Goal: Information Seeking & Learning: Learn about a topic

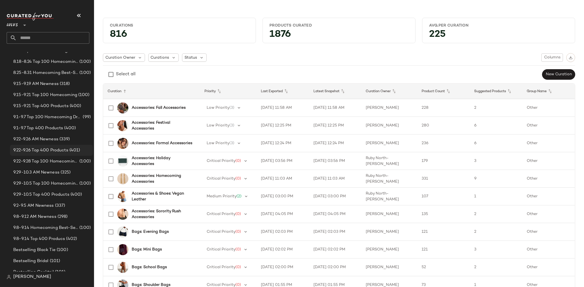
scroll to position [101, 0]
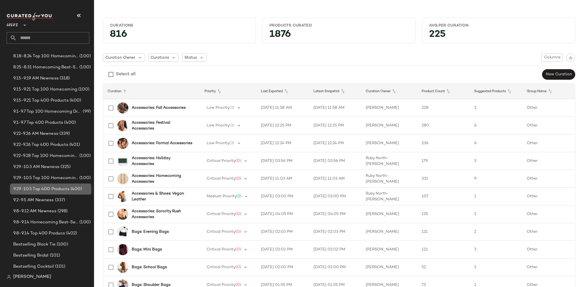
click at [53, 186] on span "9.29-10.5 Top 400 Products" at bounding box center [41, 189] width 56 height 6
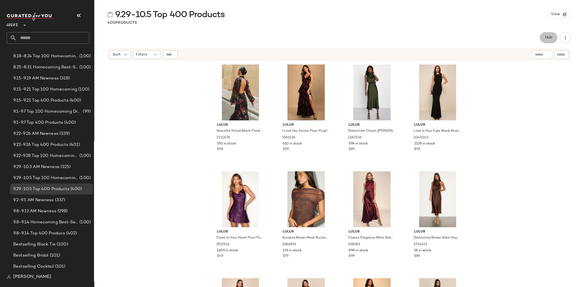
click at [442, 38] on span "Hub" at bounding box center [548, 37] width 8 height 4
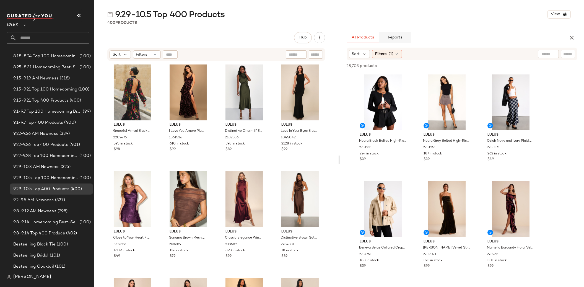
click at [401, 34] on button "Reports" at bounding box center [395, 37] width 32 height 11
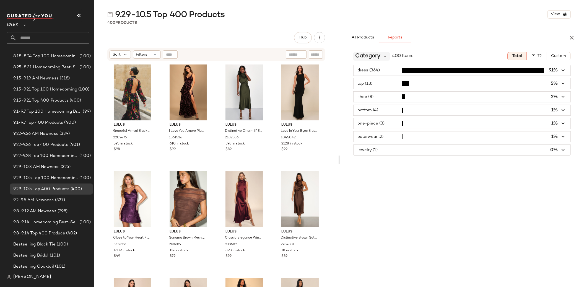
click at [374, 57] on span "Category" at bounding box center [367, 56] width 25 height 8
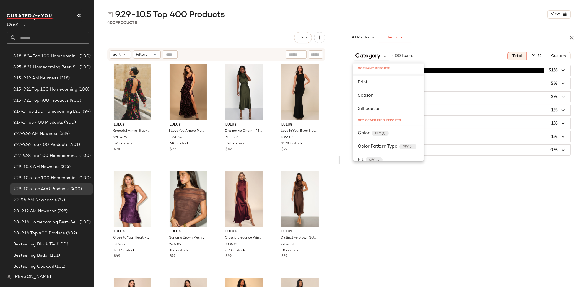
scroll to position [135, 0]
click at [367, 130] on span "Color" at bounding box center [363, 132] width 12 height 7
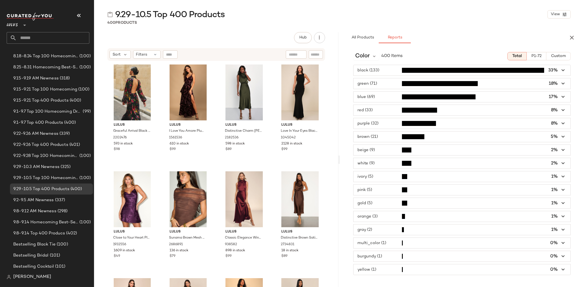
click at [374, 84] on span "button" at bounding box center [461, 83] width 217 height 11
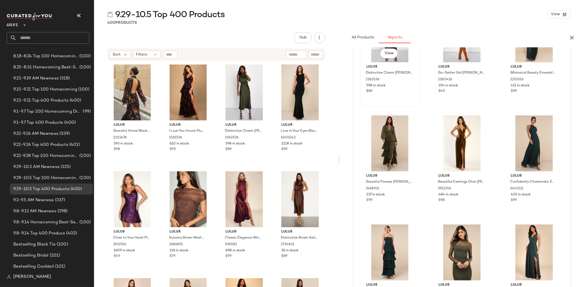
scroll to position [0, 0]
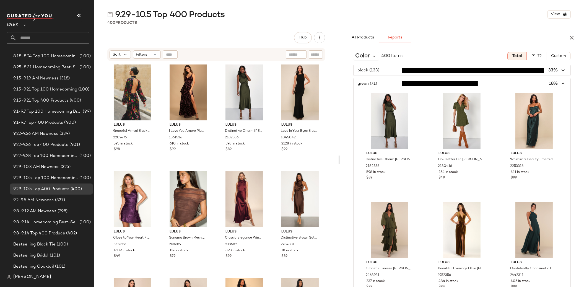
click at [380, 79] on span "button" at bounding box center [461, 83] width 217 height 11
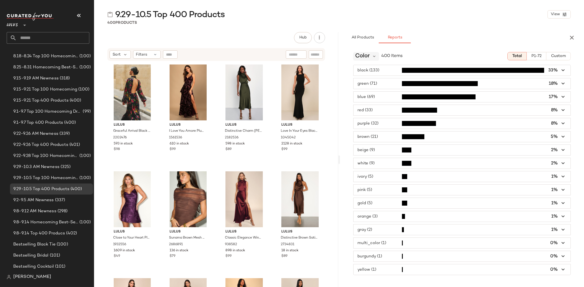
click at [364, 56] on span "Color" at bounding box center [362, 56] width 14 height 8
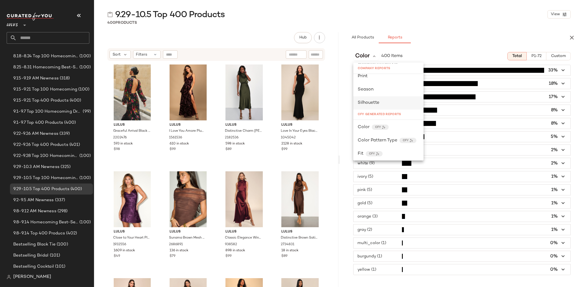
scroll to position [150, 0]
click at [378, 130] on span "Color Pattern Type" at bounding box center [377, 130] width 40 height 7
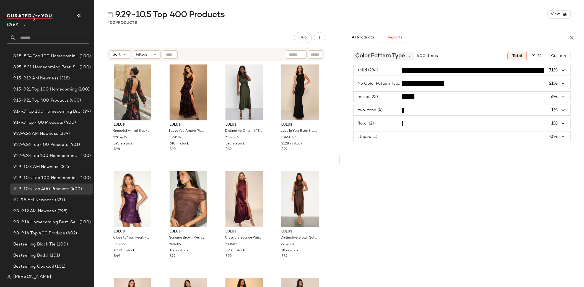
click at [374, 58] on span "Color Pattern Type" at bounding box center [380, 56] width 50 height 8
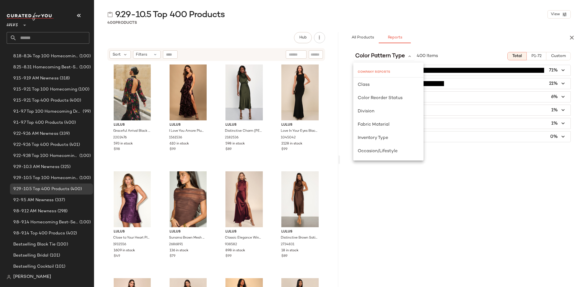
scroll to position [54, 0]
click at [375, 86] on div "Class" at bounding box center [388, 82] width 70 height 13
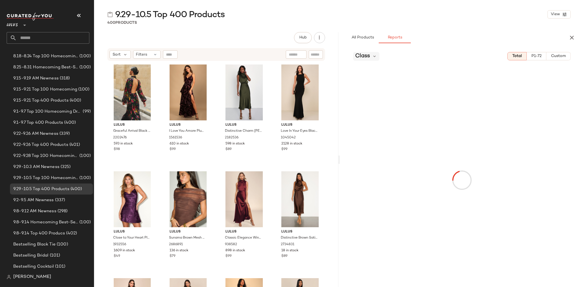
click at [370, 57] on span "Class" at bounding box center [362, 56] width 15 height 8
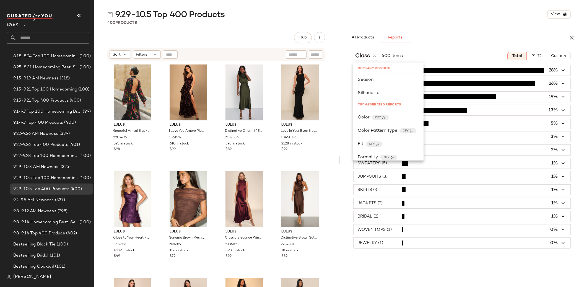
scroll to position [150, 0]
click at [366, 116] on span "Color" at bounding box center [363, 117] width 12 height 7
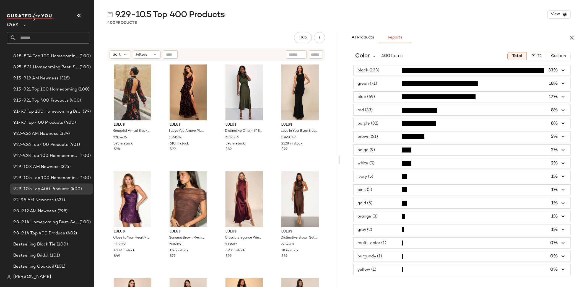
click at [377, 80] on span "button" at bounding box center [461, 83] width 217 height 11
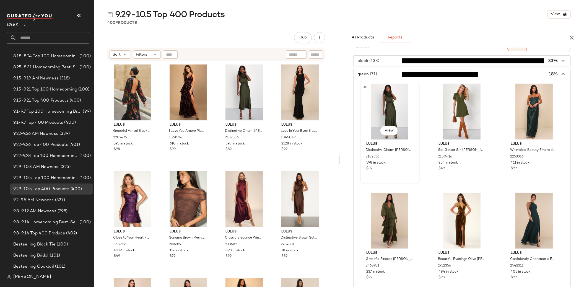
scroll to position [0, 0]
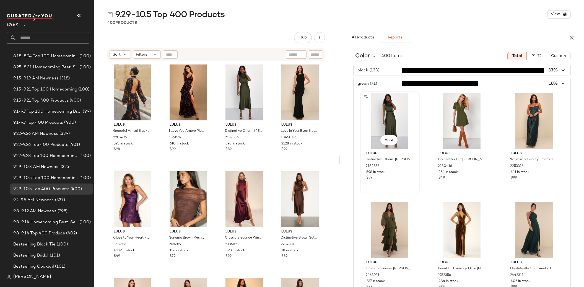
click at [389, 131] on div "#1 View" at bounding box center [390, 121] width 56 height 56
click at [258, 68] on div at bounding box center [259, 72] width 11 height 11
click at [442, 113] on div "#2 View" at bounding box center [462, 121] width 56 height 56
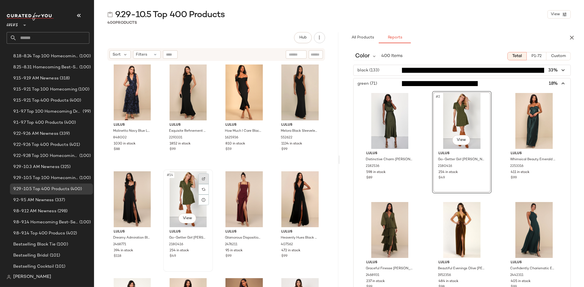
click at [205, 177] on div at bounding box center [203, 178] width 11 height 11
click at [442, 127] on div "#3 View" at bounding box center [534, 121] width 56 height 56
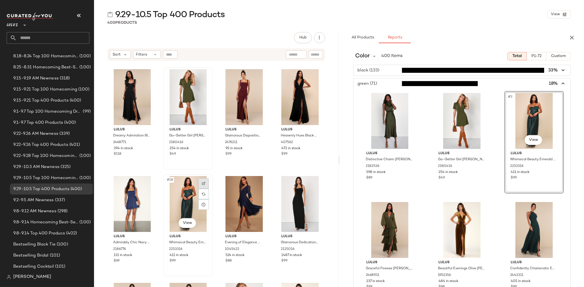
click at [203, 182] on img at bounding box center [203, 183] width 3 height 3
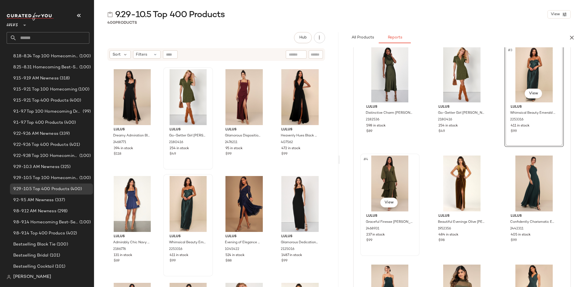
scroll to position [56, 0]
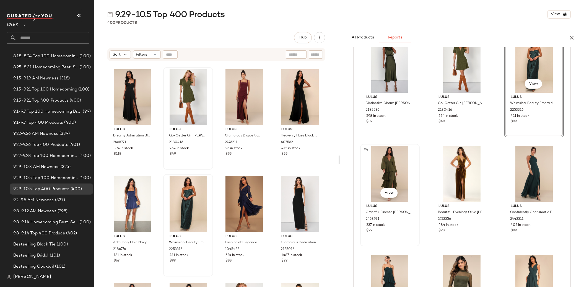
click at [383, 163] on div "#4 View" at bounding box center [390, 174] width 56 height 56
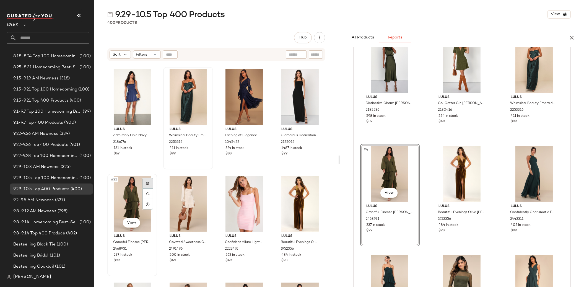
click at [147, 181] on img at bounding box center [147, 182] width 3 height 3
click at [442, 166] on div "#6 View" at bounding box center [534, 174] width 56 height 56
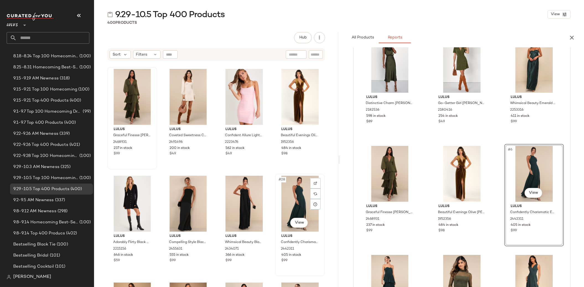
click at [307, 191] on div "#28 View" at bounding box center [300, 204] width 46 height 56
click at [310, 183] on div at bounding box center [315, 183] width 11 height 11
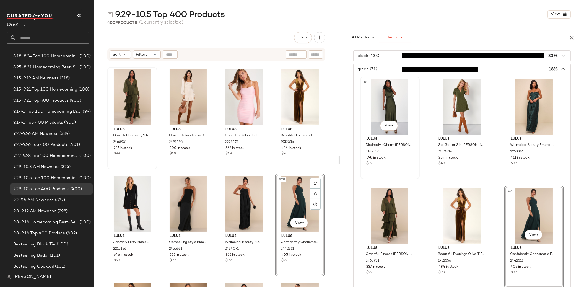
scroll to position [0, 0]
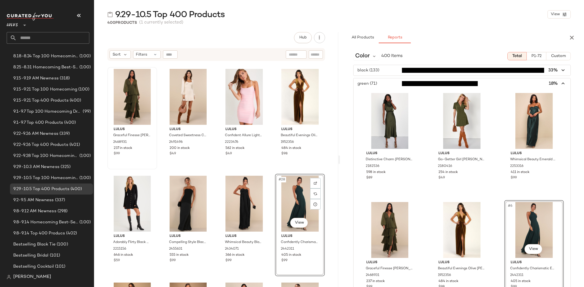
click at [366, 81] on span "button" at bounding box center [461, 83] width 217 height 11
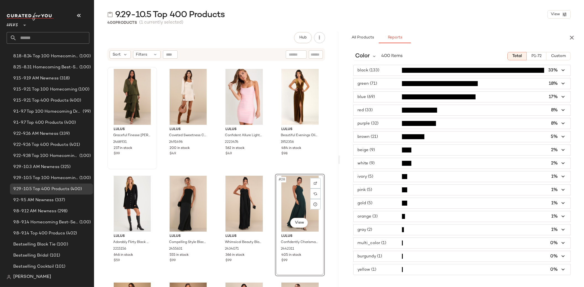
click at [366, 96] on span "button" at bounding box center [461, 97] width 217 height 11
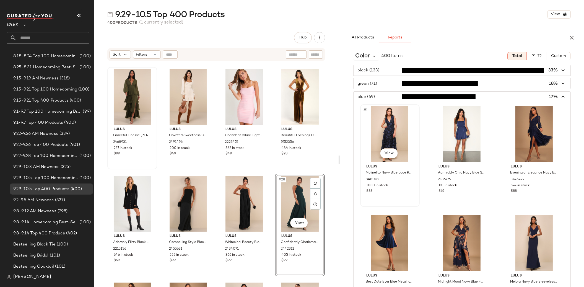
click at [388, 114] on div "#1 View" at bounding box center [390, 134] width 56 height 56
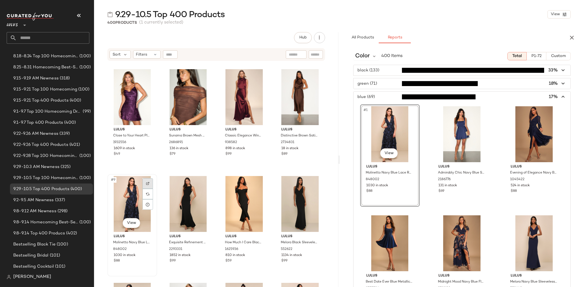
click at [147, 182] on img at bounding box center [147, 183] width 3 height 3
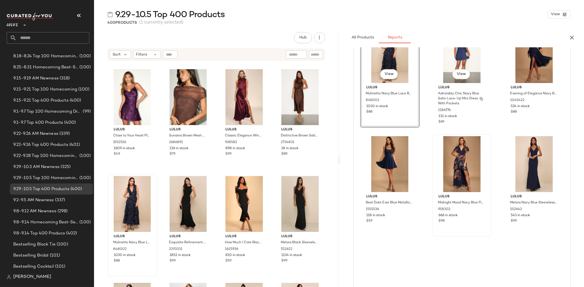
scroll to position [80, 0]
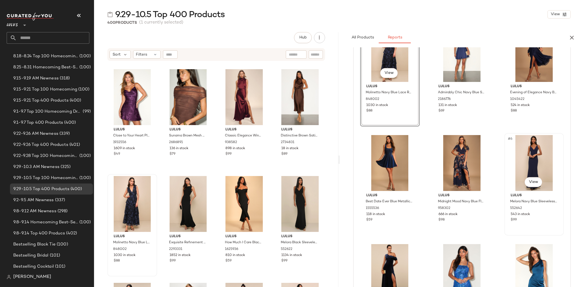
click at [442, 154] on div "#6 View" at bounding box center [534, 163] width 56 height 56
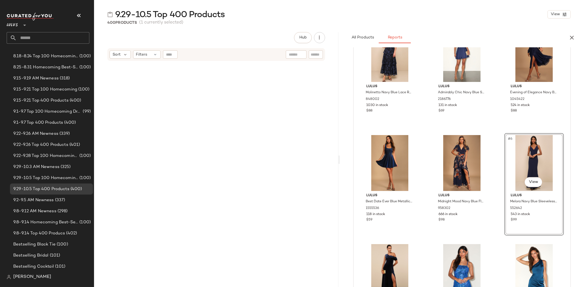
scroll to position [853, 0]
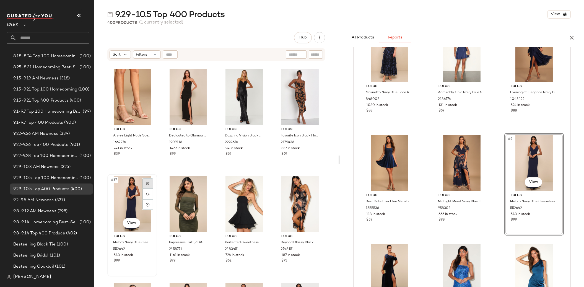
click at [145, 183] on div at bounding box center [147, 183] width 11 height 11
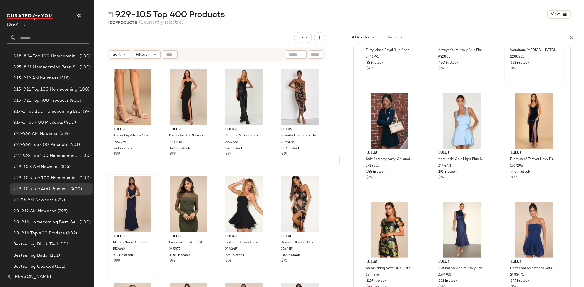
scroll to position [494, 0]
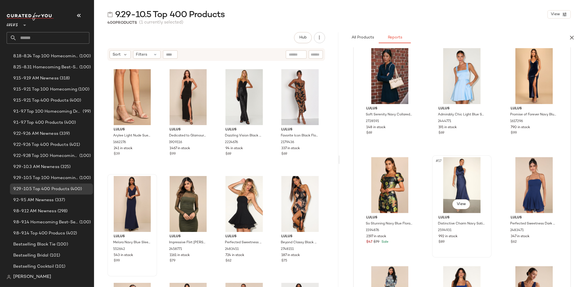
click at [442, 169] on div "#17 View" at bounding box center [462, 185] width 56 height 56
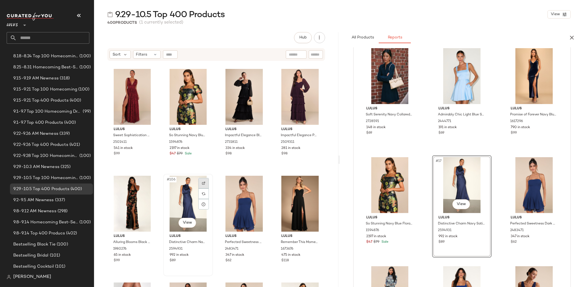
click at [202, 182] on img at bounding box center [203, 182] width 3 height 3
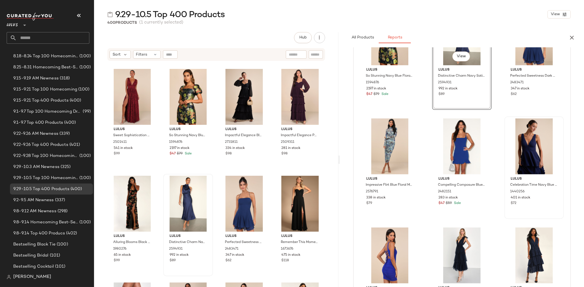
scroll to position [648, 0]
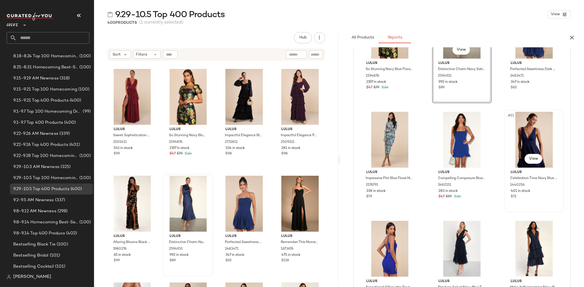
click at [442, 122] on div "#21 View" at bounding box center [534, 140] width 56 height 56
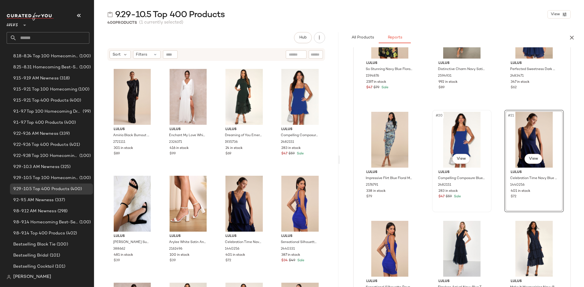
click at [442, 124] on div "#20 View" at bounding box center [462, 140] width 56 height 56
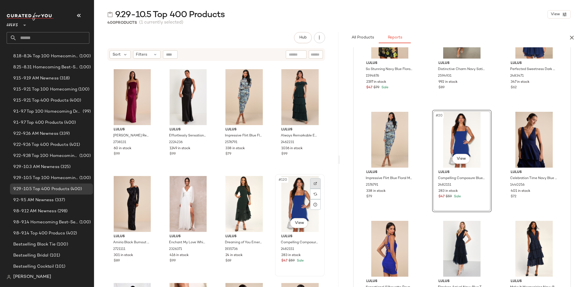
click at [314, 182] on img at bounding box center [315, 183] width 3 height 3
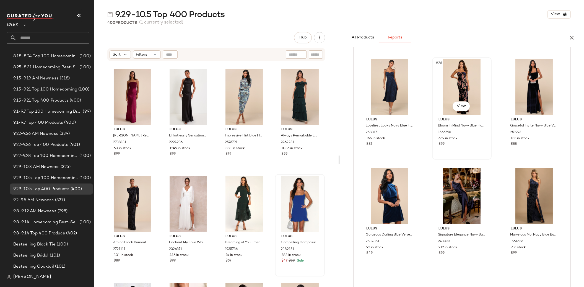
scroll to position [919, 0]
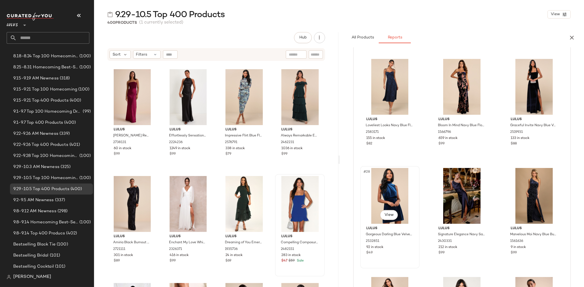
click at [398, 171] on div "#28 View" at bounding box center [390, 196] width 56 height 56
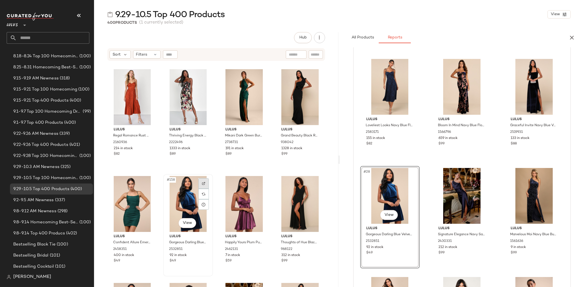
click at [206, 181] on div at bounding box center [203, 183] width 11 height 11
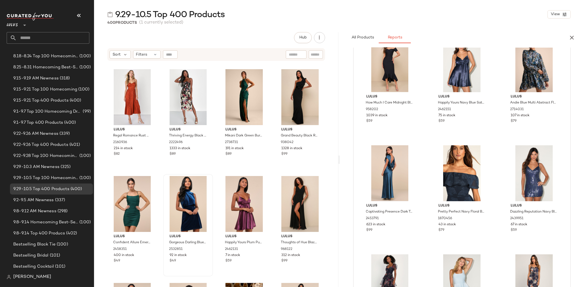
scroll to position [1146, 0]
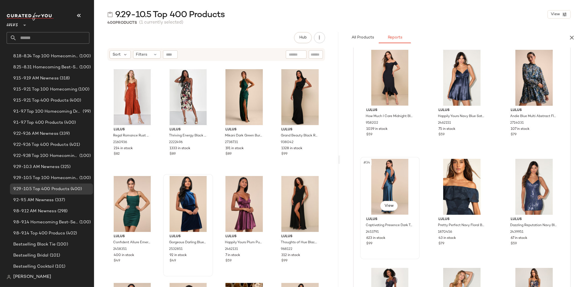
click at [401, 182] on div "#34 View" at bounding box center [390, 187] width 56 height 56
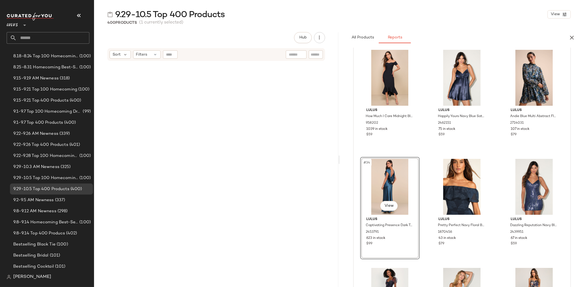
scroll to position [5229, 0]
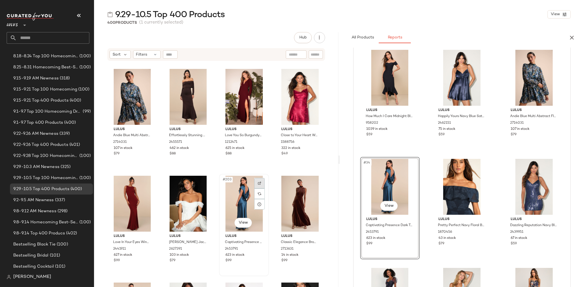
click at [258, 182] on img at bounding box center [259, 182] width 3 height 3
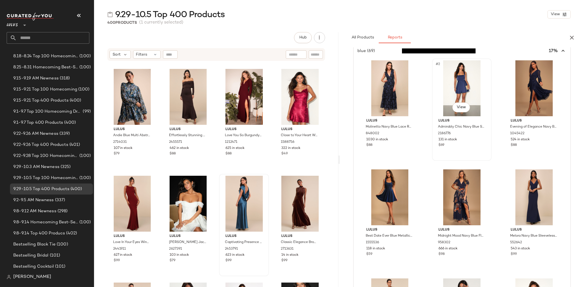
scroll to position [0, 0]
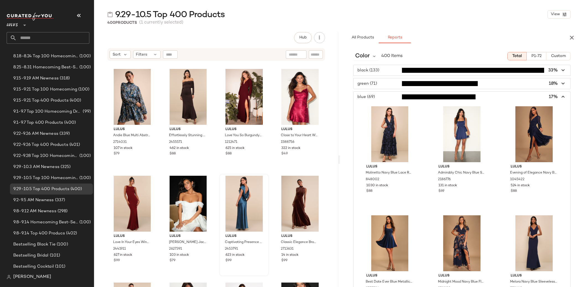
click at [375, 94] on span "button" at bounding box center [461, 97] width 217 height 11
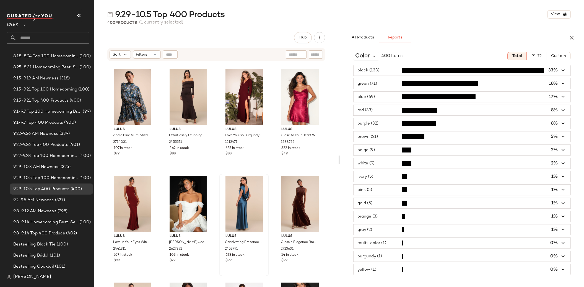
click at [367, 108] on span "button" at bounding box center [461, 110] width 217 height 11
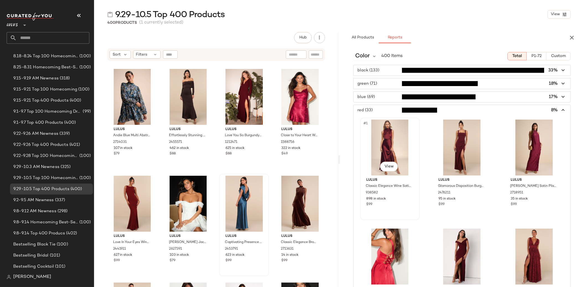
click at [385, 136] on div "#1 View" at bounding box center [390, 147] width 56 height 56
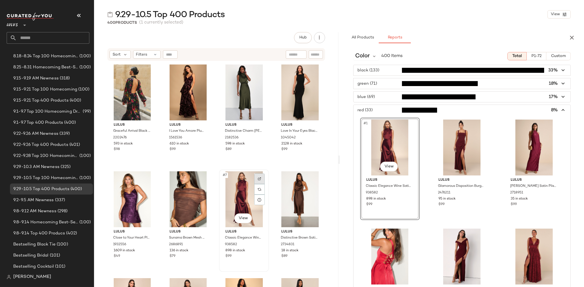
click at [260, 179] on div at bounding box center [259, 178] width 11 height 11
click at [442, 137] on div "#2 View" at bounding box center [462, 147] width 56 height 56
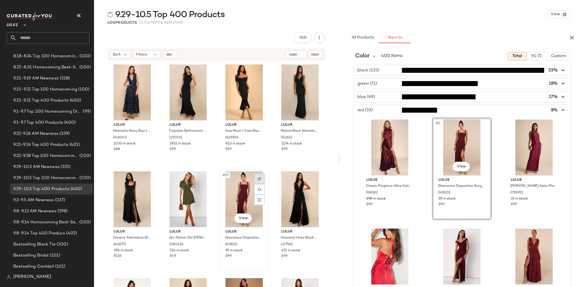
click at [255, 180] on div at bounding box center [259, 178] width 11 height 11
click at [442, 131] on div "#3 View" at bounding box center [534, 147] width 56 height 56
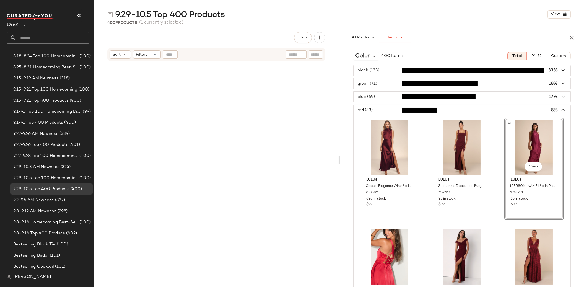
scroll to position [1814, 0]
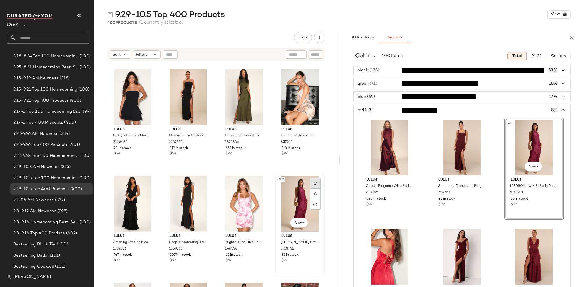
click at [310, 180] on div at bounding box center [315, 183] width 11 height 11
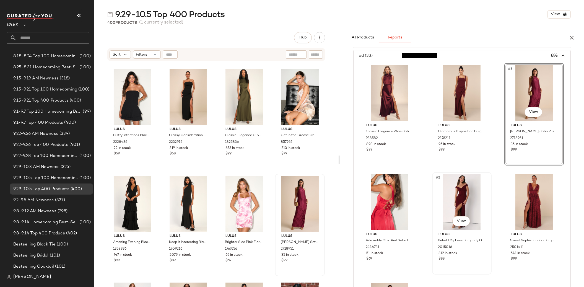
scroll to position [103, 0]
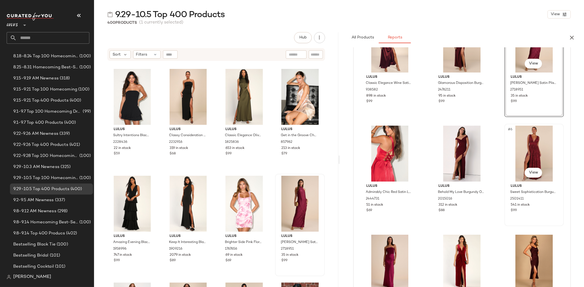
click at [442, 140] on div "#6 View" at bounding box center [534, 154] width 56 height 56
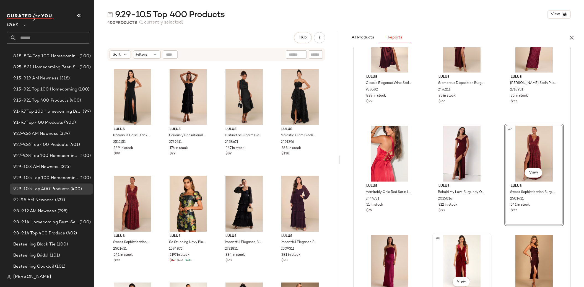
click at [442, 208] on div "#8 View" at bounding box center [462, 262] width 56 height 56
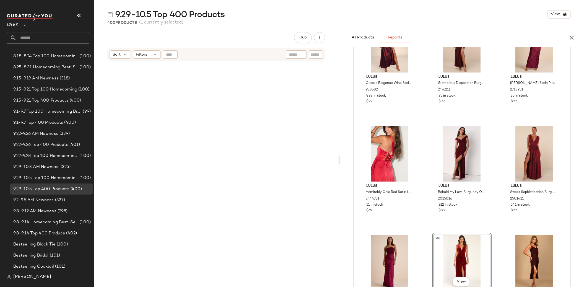
scroll to position [3308, 0]
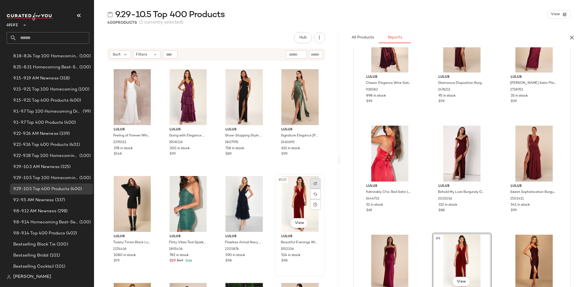
click at [310, 180] on div at bounding box center [315, 183] width 11 height 11
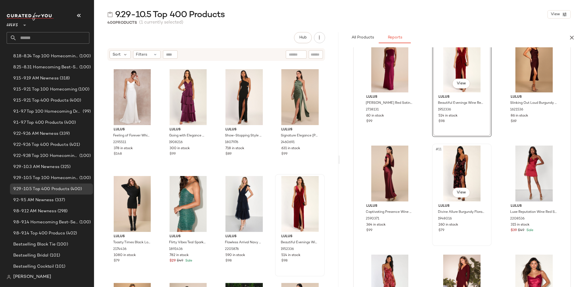
scroll to position [307, 0]
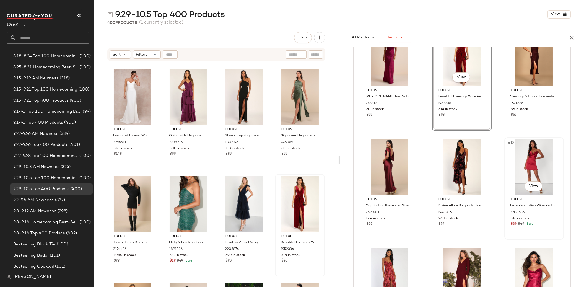
click at [442, 155] on div "#12 View" at bounding box center [534, 167] width 56 height 56
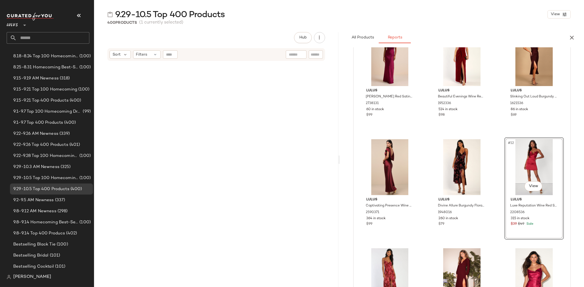
scroll to position [4482, 0]
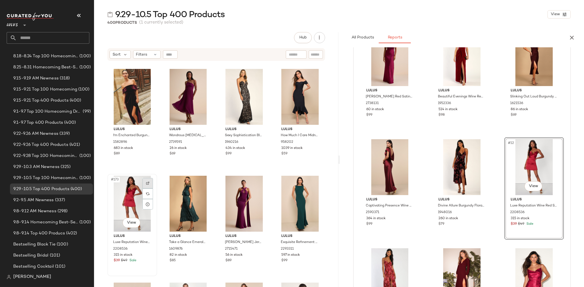
click at [151, 179] on div at bounding box center [147, 183] width 11 height 11
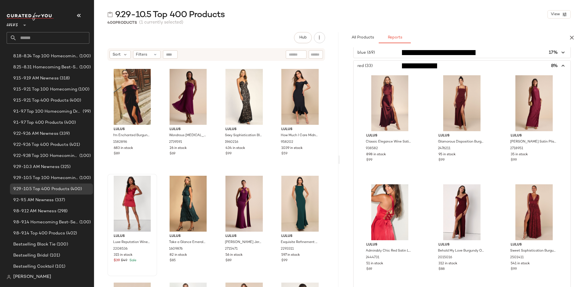
scroll to position [0, 0]
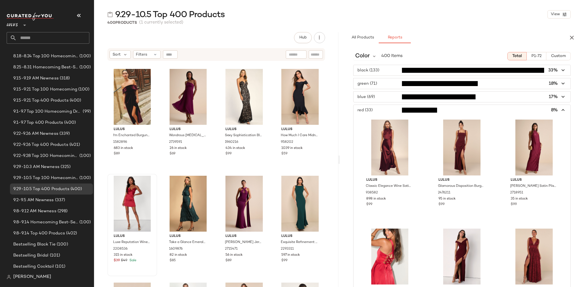
click at [362, 111] on span "button" at bounding box center [461, 110] width 217 height 11
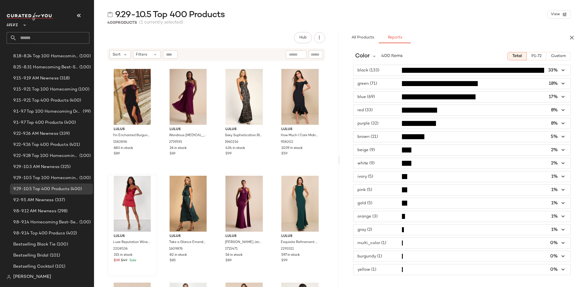
click at [364, 126] on span "button" at bounding box center [461, 123] width 217 height 11
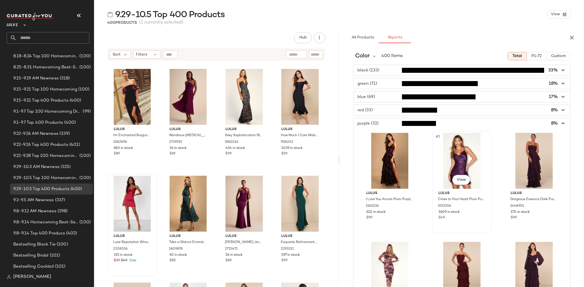
click at [442, 151] on div "#2 View" at bounding box center [462, 161] width 56 height 56
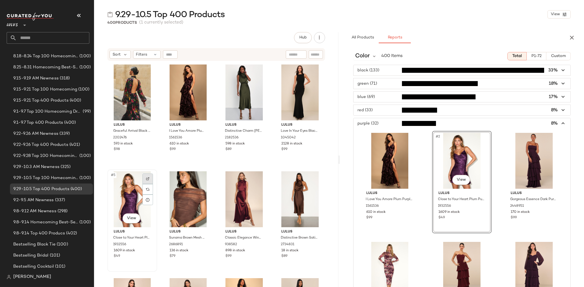
click at [149, 177] on img at bounding box center [147, 178] width 3 height 3
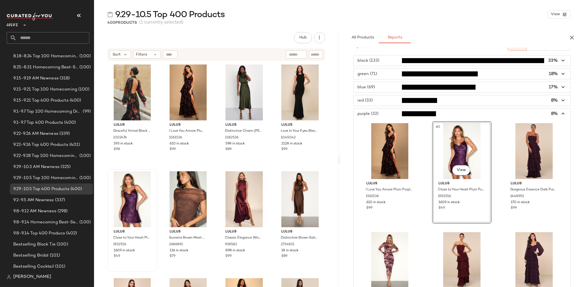
scroll to position [20, 0]
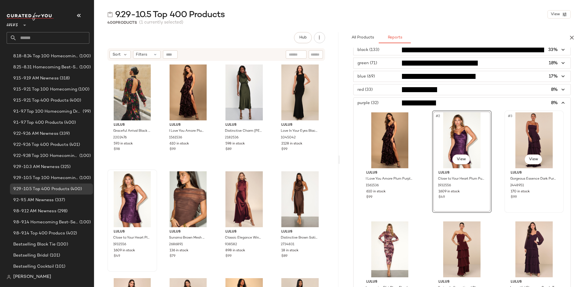
click at [442, 142] on div "#3 View" at bounding box center [534, 140] width 56 height 56
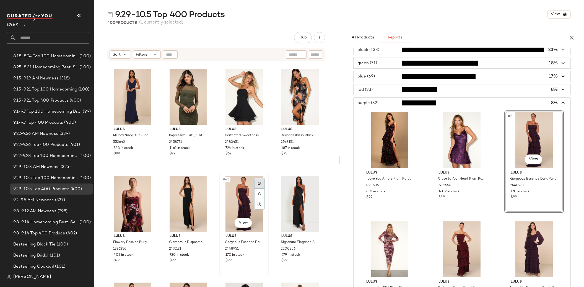
click at [255, 184] on div at bounding box center [259, 183] width 11 height 11
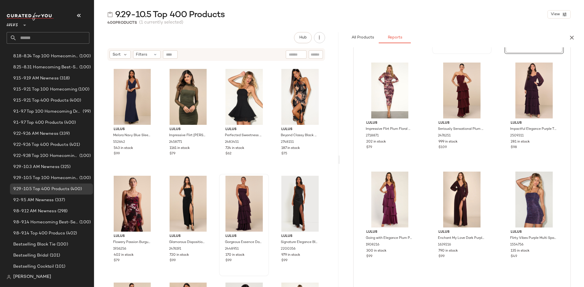
scroll to position [183, 0]
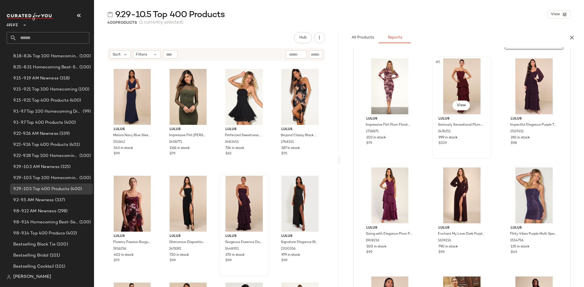
click at [442, 80] on div "#5 View" at bounding box center [462, 86] width 56 height 56
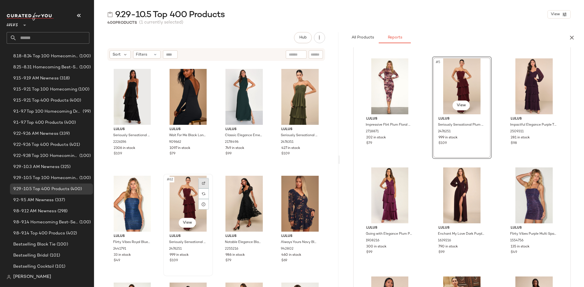
click at [203, 180] on div at bounding box center [203, 183] width 11 height 11
click at [381, 189] on div "#7 View" at bounding box center [390, 195] width 56 height 56
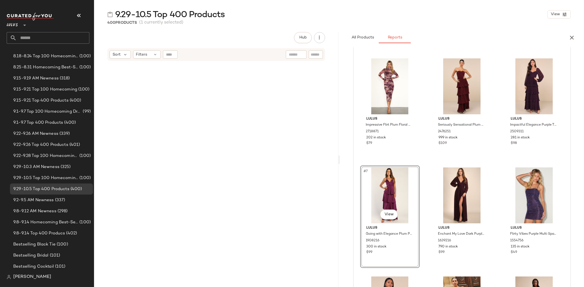
scroll to position [3202, 0]
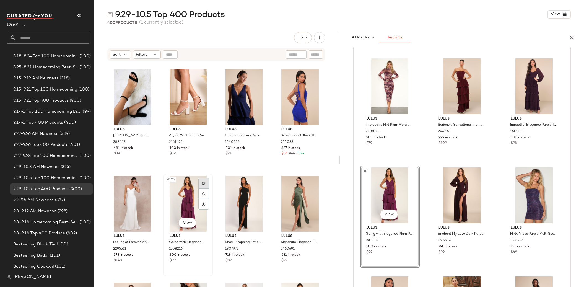
click at [202, 183] on img at bounding box center [203, 182] width 3 height 3
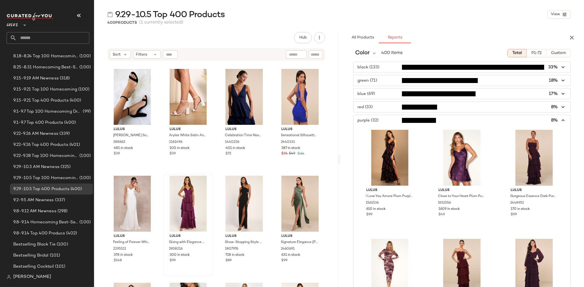
scroll to position [0, 0]
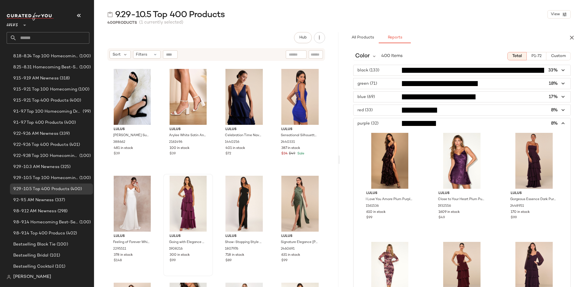
click at [372, 122] on span "button" at bounding box center [461, 123] width 217 height 11
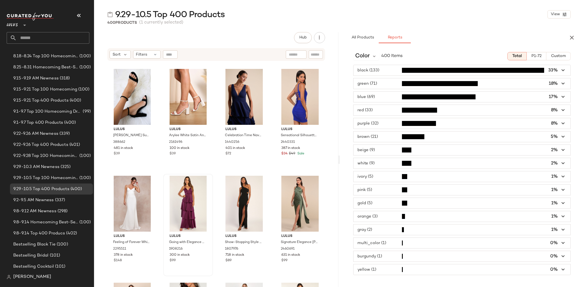
click at [370, 135] on span "button" at bounding box center [461, 136] width 217 height 11
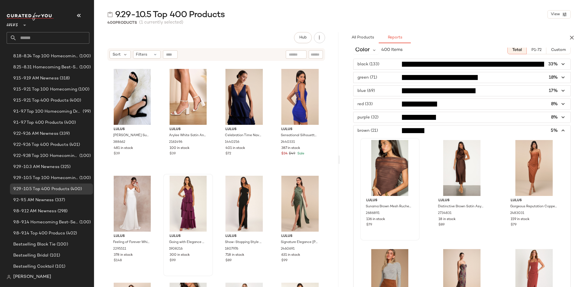
scroll to position [15, 0]
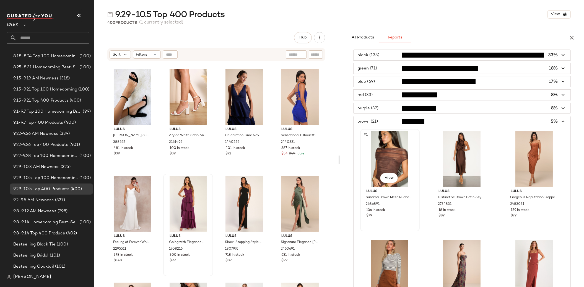
click at [391, 157] on div "#1 View" at bounding box center [390, 159] width 56 height 56
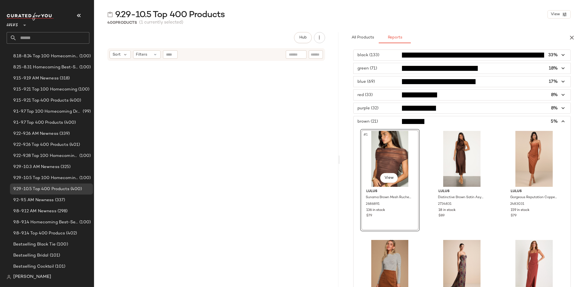
scroll to position [0, 0]
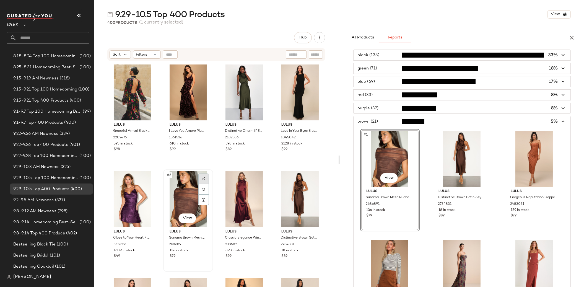
click at [200, 178] on div at bounding box center [203, 178] width 11 height 11
click at [442, 143] on div "#2 View" at bounding box center [462, 159] width 56 height 56
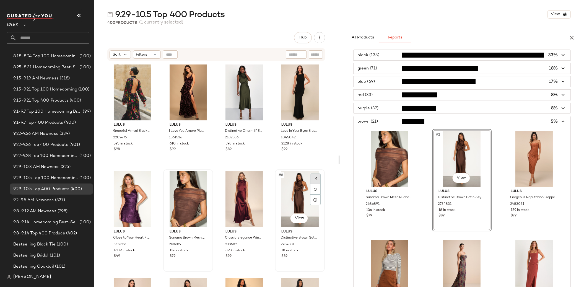
click at [310, 175] on div at bounding box center [315, 178] width 11 height 11
click at [442, 143] on div "#3 View" at bounding box center [534, 159] width 56 height 56
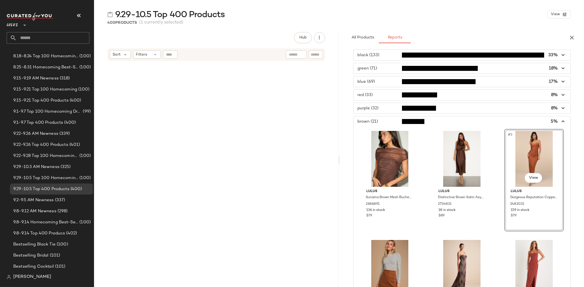
scroll to position [1174, 0]
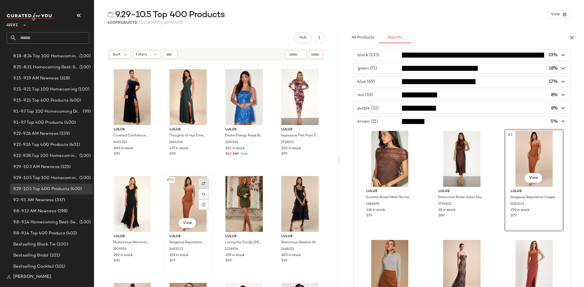
click at [204, 182] on img at bounding box center [203, 183] width 3 height 3
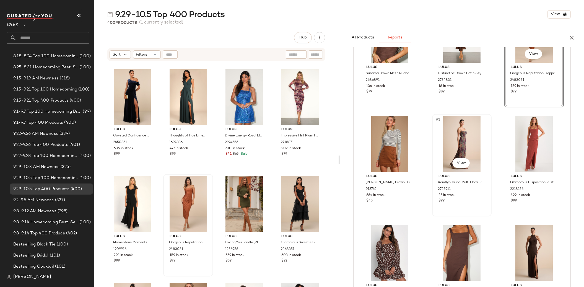
scroll to position [148, 0]
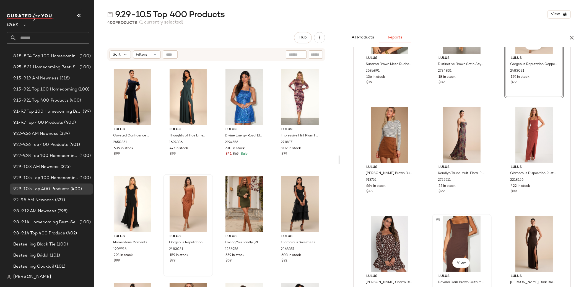
click at [442, 208] on div "#8 View" at bounding box center [462, 244] width 56 height 56
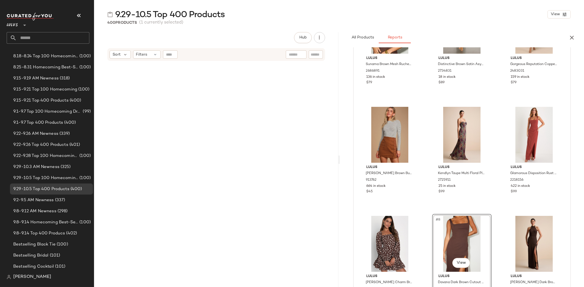
scroll to position [2348, 0]
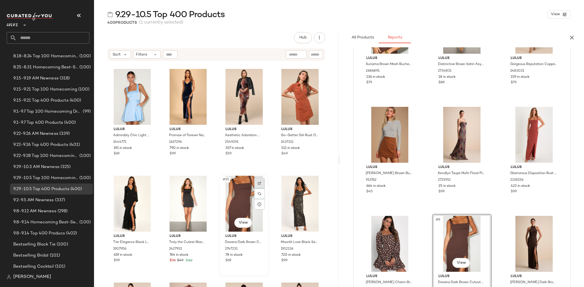
click at [259, 181] on img at bounding box center [259, 182] width 3 height 3
click at [442, 125] on div "#6 View" at bounding box center [534, 135] width 56 height 56
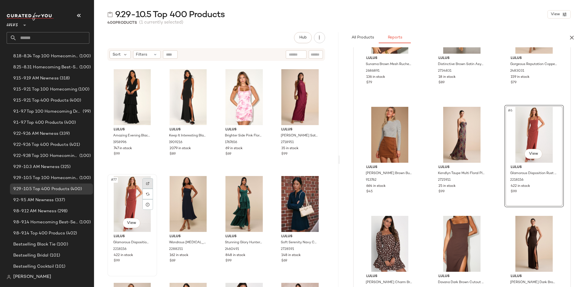
click at [144, 182] on div at bounding box center [147, 183] width 11 height 11
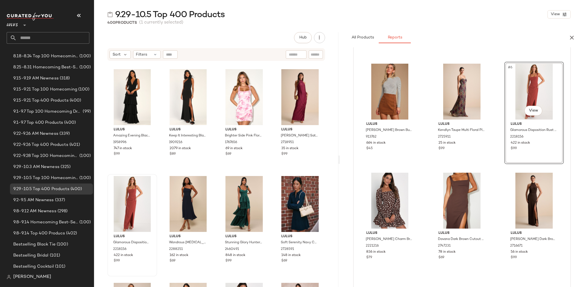
scroll to position [285, 0]
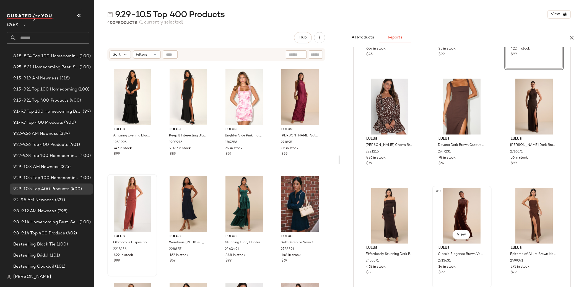
click at [442, 201] on div "#11 View" at bounding box center [462, 215] width 56 height 56
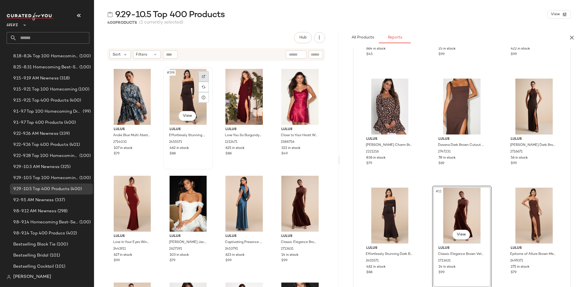
click at [202, 73] on div at bounding box center [203, 76] width 11 height 11
click at [442, 193] on div "#12 View" at bounding box center [534, 215] width 56 height 56
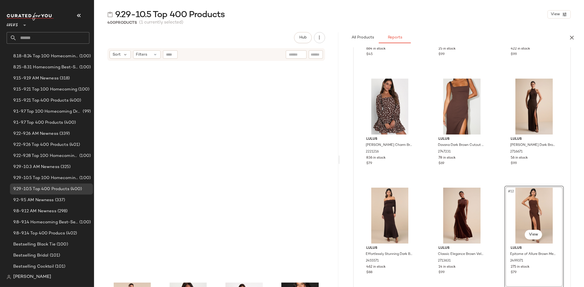
scroll to position [5443, 0]
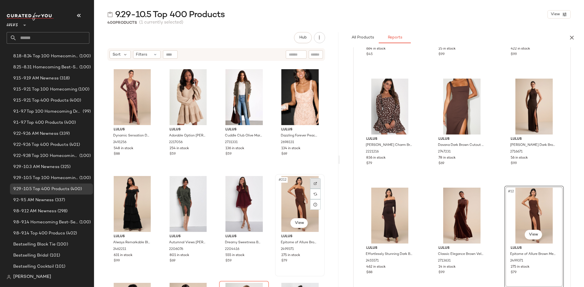
click at [311, 180] on div at bounding box center [315, 183] width 11 height 11
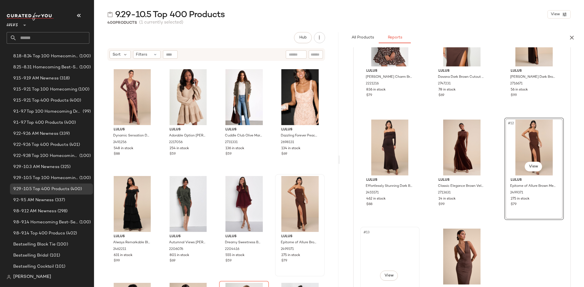
scroll to position [521, 0]
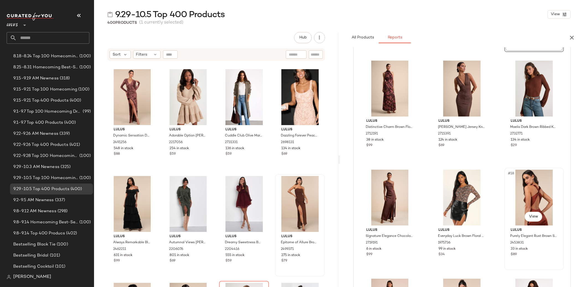
click at [442, 188] on div "#18 View" at bounding box center [534, 197] width 56 height 56
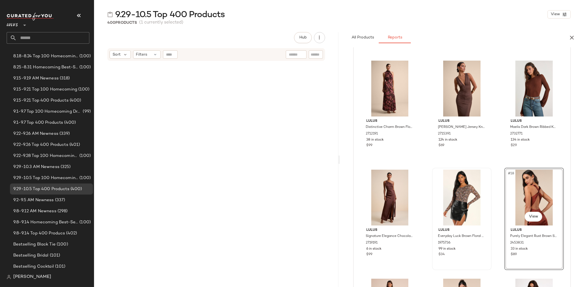
scroll to position [8538, 0]
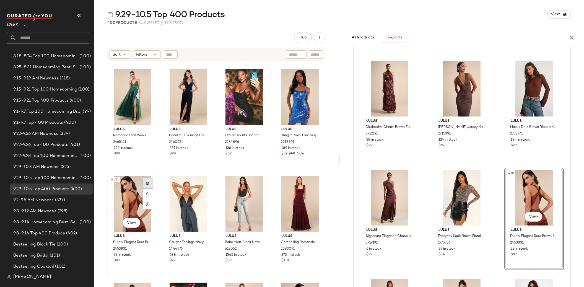
click at [147, 180] on div at bounding box center [147, 183] width 11 height 11
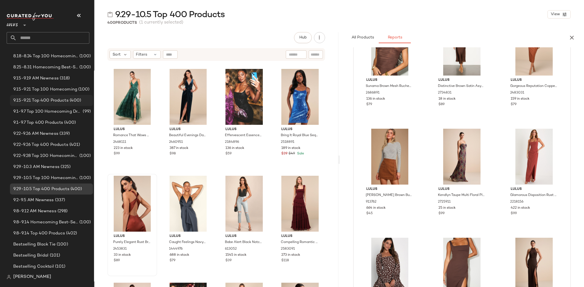
scroll to position [0, 0]
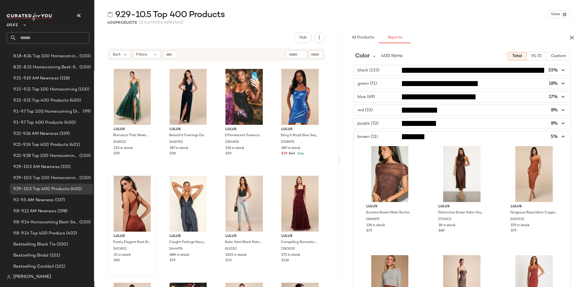
click at [367, 137] on span "button" at bounding box center [461, 136] width 217 height 11
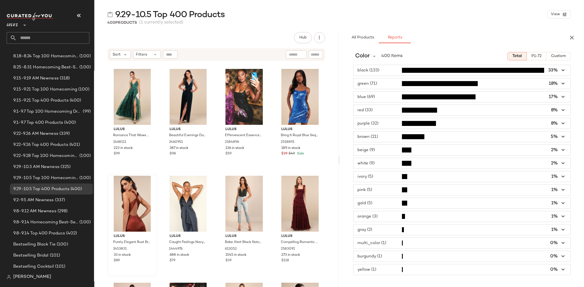
click at [366, 147] on span "button" at bounding box center [461, 150] width 217 height 11
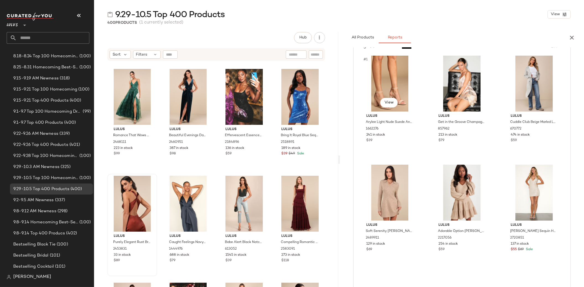
scroll to position [111, 0]
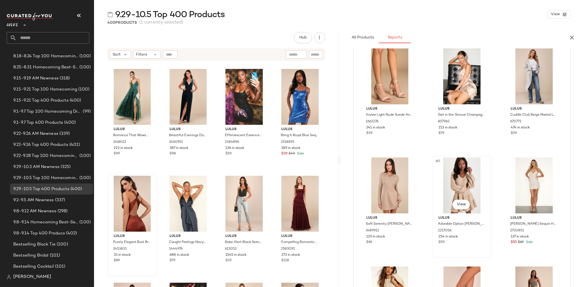
click at [442, 173] on div "#5 View" at bounding box center [462, 185] width 56 height 56
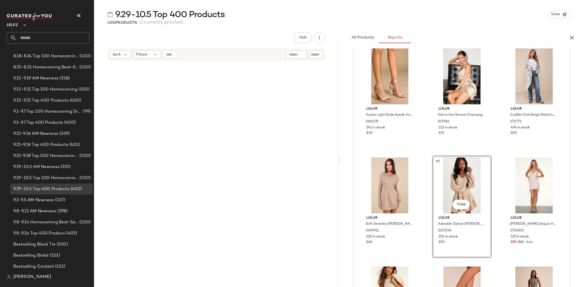
scroll to position [5336, 0]
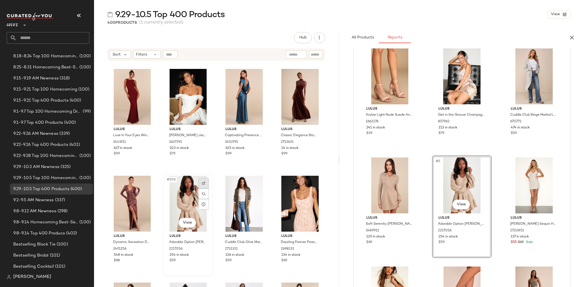
click at [204, 182] on img at bounding box center [203, 182] width 3 height 3
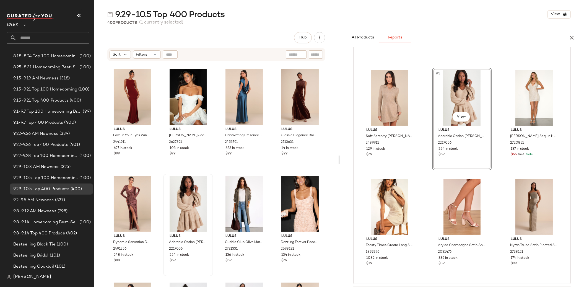
scroll to position [206, 0]
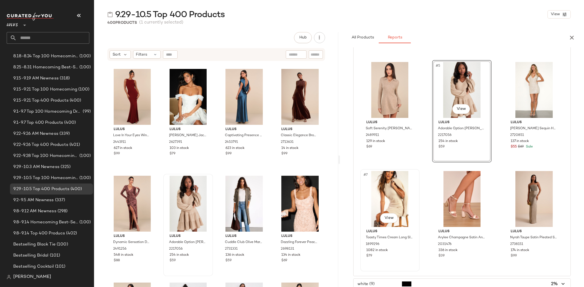
click at [389, 197] on div "#7 View" at bounding box center [390, 199] width 56 height 56
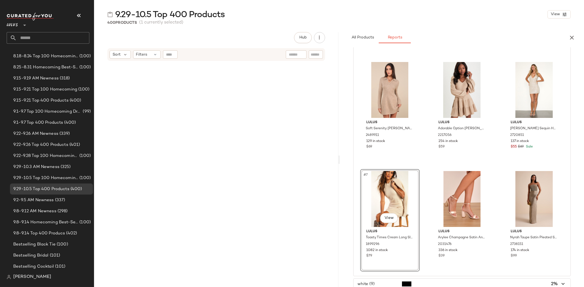
scroll to position [6617, 0]
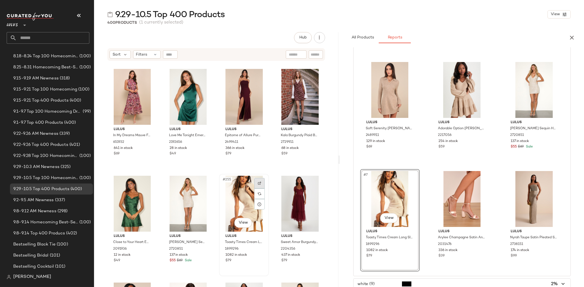
click at [257, 179] on div at bounding box center [259, 183] width 11 height 11
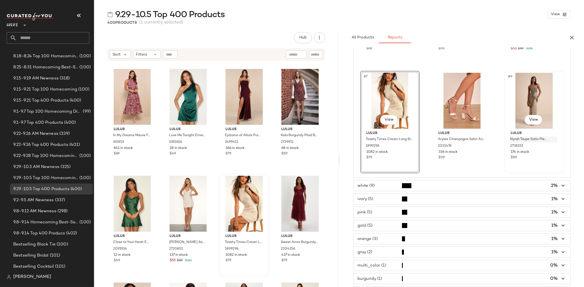
scroll to position [295, 0]
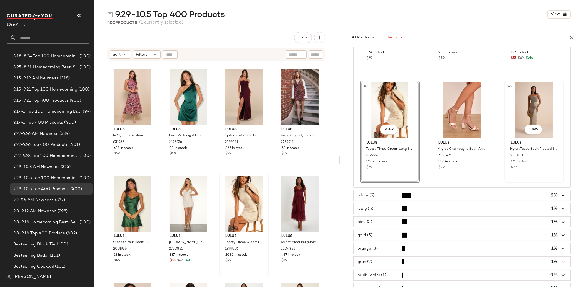
click at [442, 103] on div "#9 View" at bounding box center [534, 110] width 56 height 56
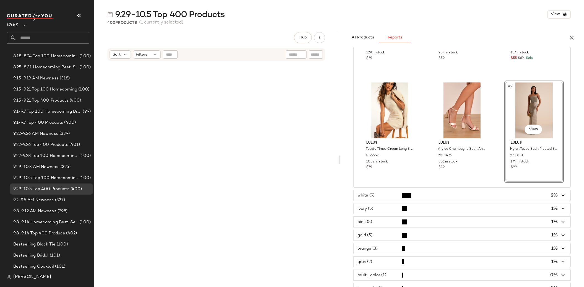
scroll to position [8004, 0]
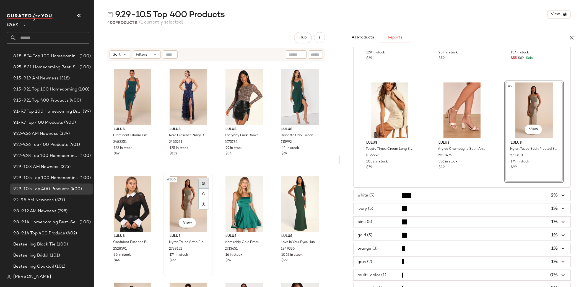
click at [200, 184] on div at bounding box center [203, 183] width 11 height 11
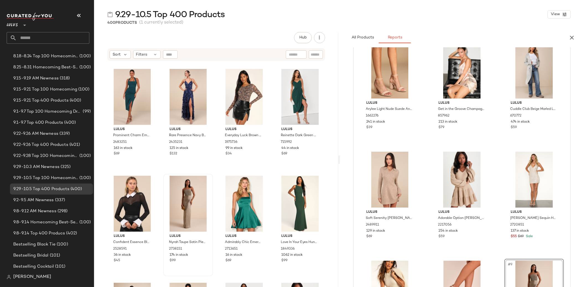
scroll to position [0, 0]
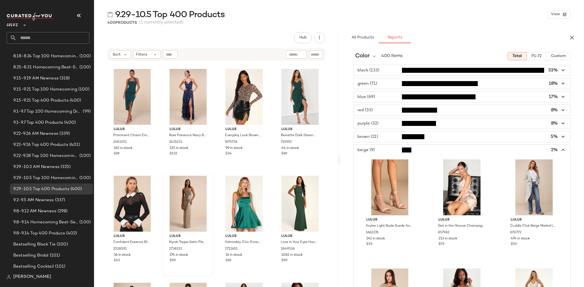
click at [371, 68] on span "button" at bounding box center [461, 70] width 217 height 11
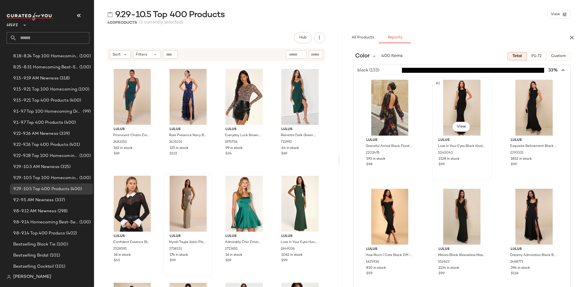
click at [442, 95] on div "#2 View" at bounding box center [462, 108] width 56 height 56
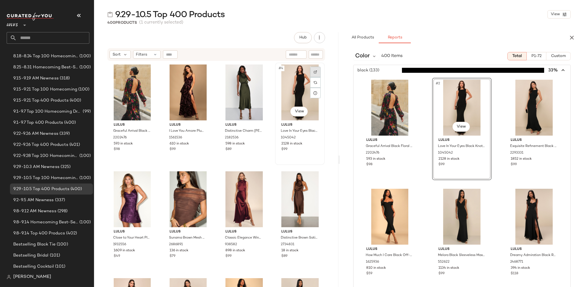
click at [314, 70] on img at bounding box center [315, 71] width 3 height 3
click at [442, 196] on div "#5 View" at bounding box center [462, 217] width 56 height 56
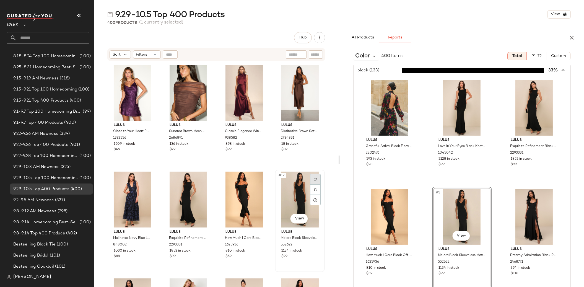
click at [310, 178] on div at bounding box center [315, 179] width 11 height 11
click at [372, 68] on span "button" at bounding box center [461, 70] width 217 height 11
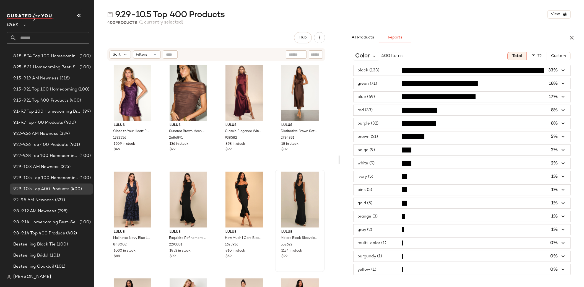
click at [364, 135] on span "button" at bounding box center [461, 136] width 217 height 11
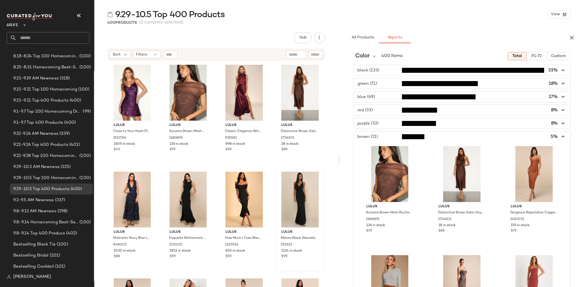
scroll to position [19, 0]
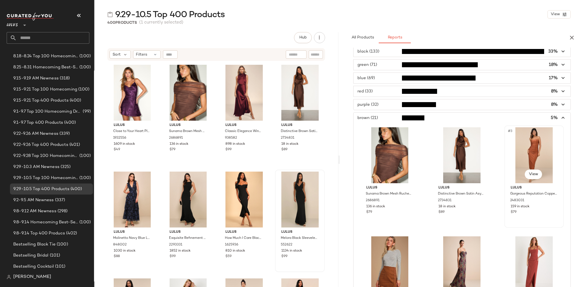
click at [442, 134] on div "#3 View" at bounding box center [534, 155] width 56 height 56
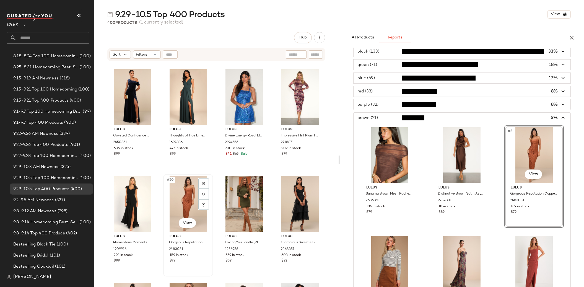
click at [204, 182] on img at bounding box center [203, 183] width 3 height 3
click at [372, 117] on span "button" at bounding box center [461, 118] width 217 height 11
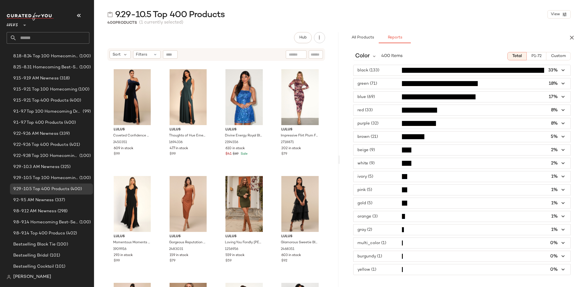
scroll to position [0, 0]
click at [369, 208] on span "button" at bounding box center [461, 269] width 217 height 11
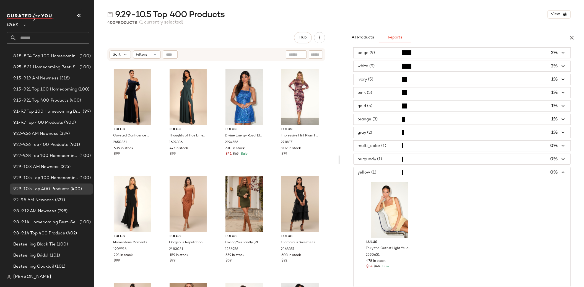
click at [374, 161] on span "button" at bounding box center [461, 159] width 217 height 11
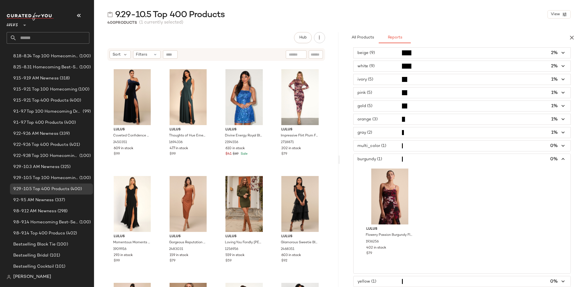
click at [372, 144] on span "button" at bounding box center [461, 145] width 217 height 11
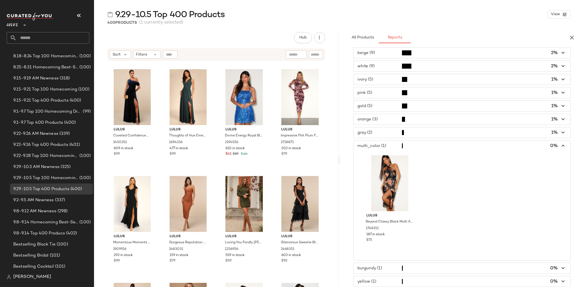
click at [370, 135] on span "button" at bounding box center [461, 132] width 217 height 11
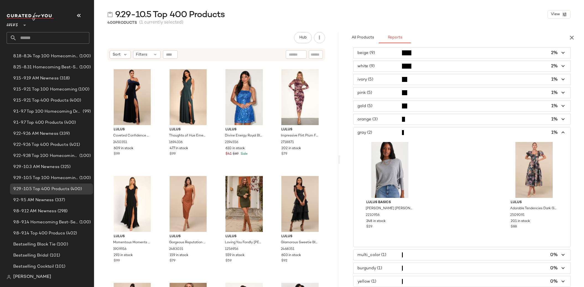
click at [368, 123] on span "button" at bounding box center [461, 119] width 217 height 11
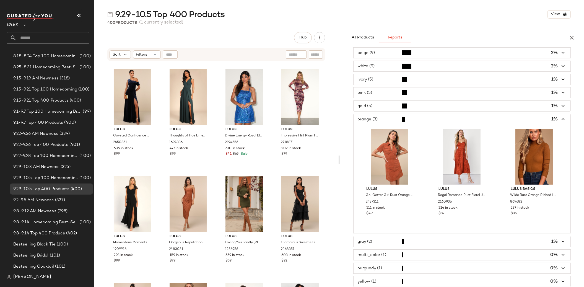
click at [367, 109] on span "button" at bounding box center [461, 106] width 217 height 11
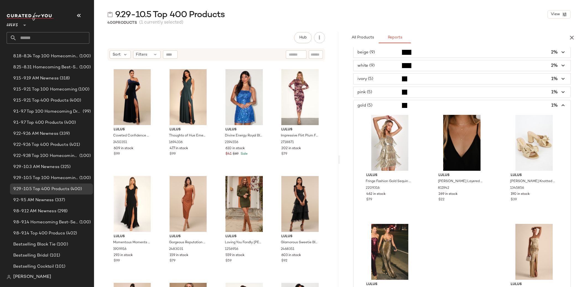
click at [367, 93] on span "button" at bounding box center [461, 92] width 217 height 11
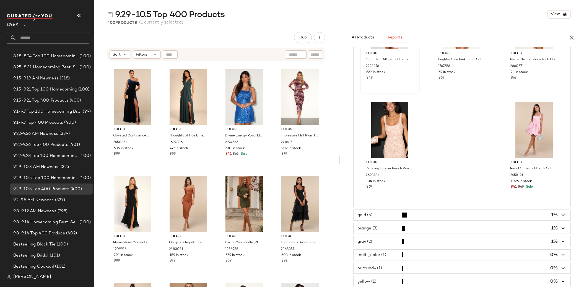
scroll to position [77, 0]
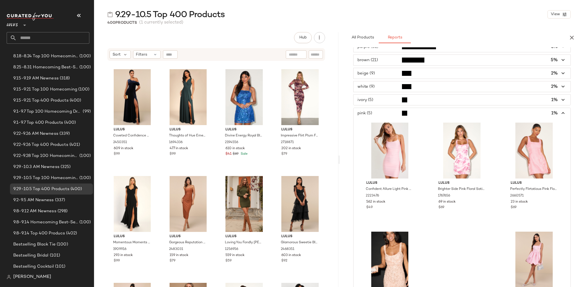
click at [369, 98] on span "button" at bounding box center [461, 100] width 217 height 11
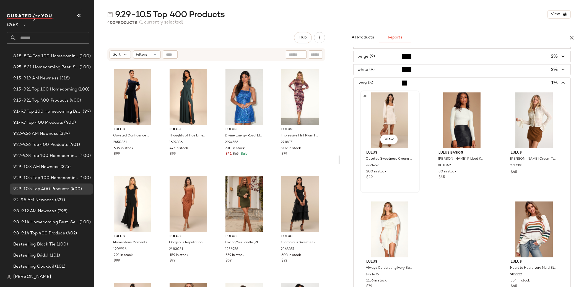
scroll to position [101, 0]
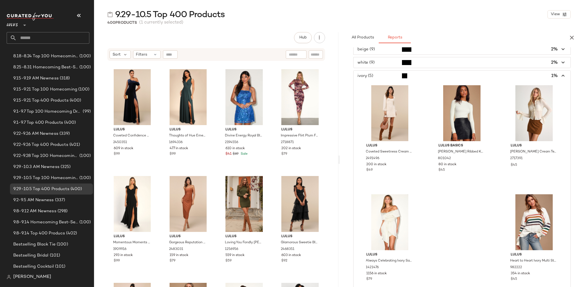
click at [376, 67] on span "button" at bounding box center [461, 62] width 217 height 11
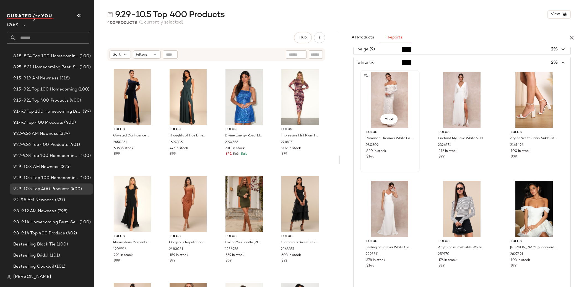
scroll to position [80, 0]
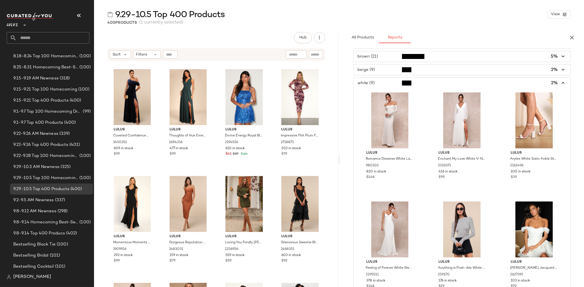
click at [369, 71] on span "button" at bounding box center [461, 69] width 217 height 11
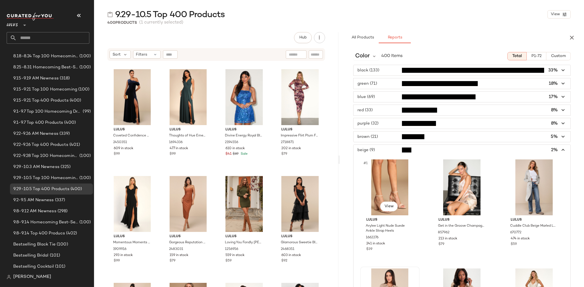
scroll to position [141, 0]
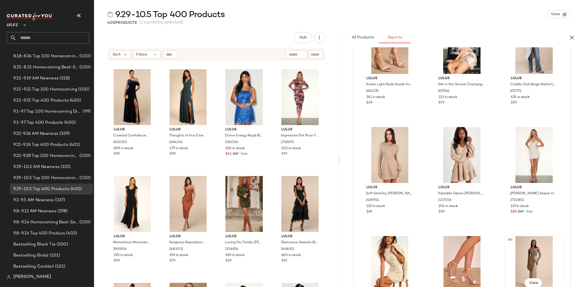
click at [442, 208] on div "#9 View" at bounding box center [534, 264] width 56 height 56
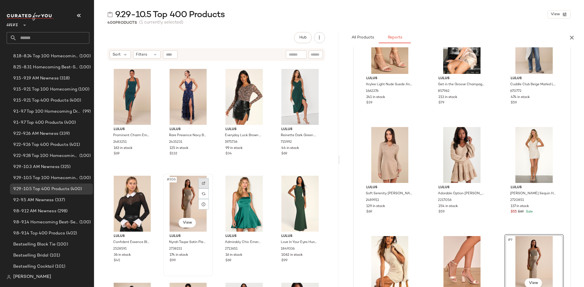
click at [200, 179] on div at bounding box center [203, 183] width 11 height 11
click at [202, 184] on img at bounding box center [203, 182] width 3 height 3
